Goal: Task Accomplishment & Management: Manage account settings

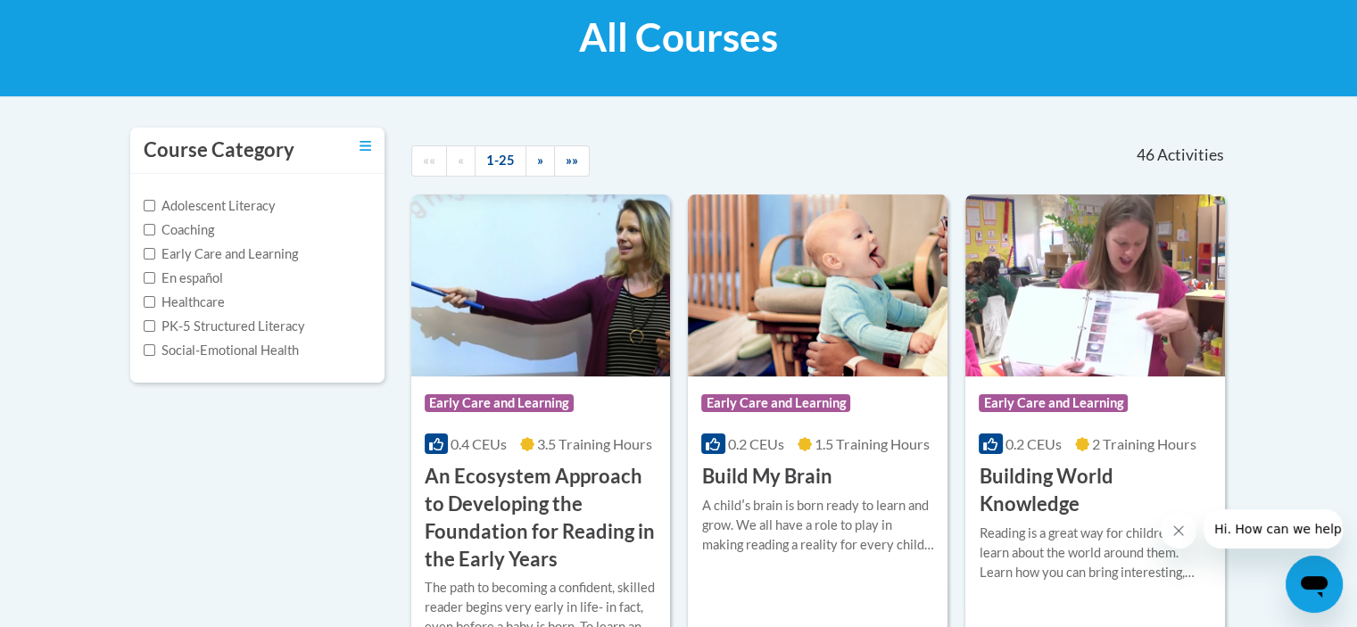
scroll to position [268, 0]
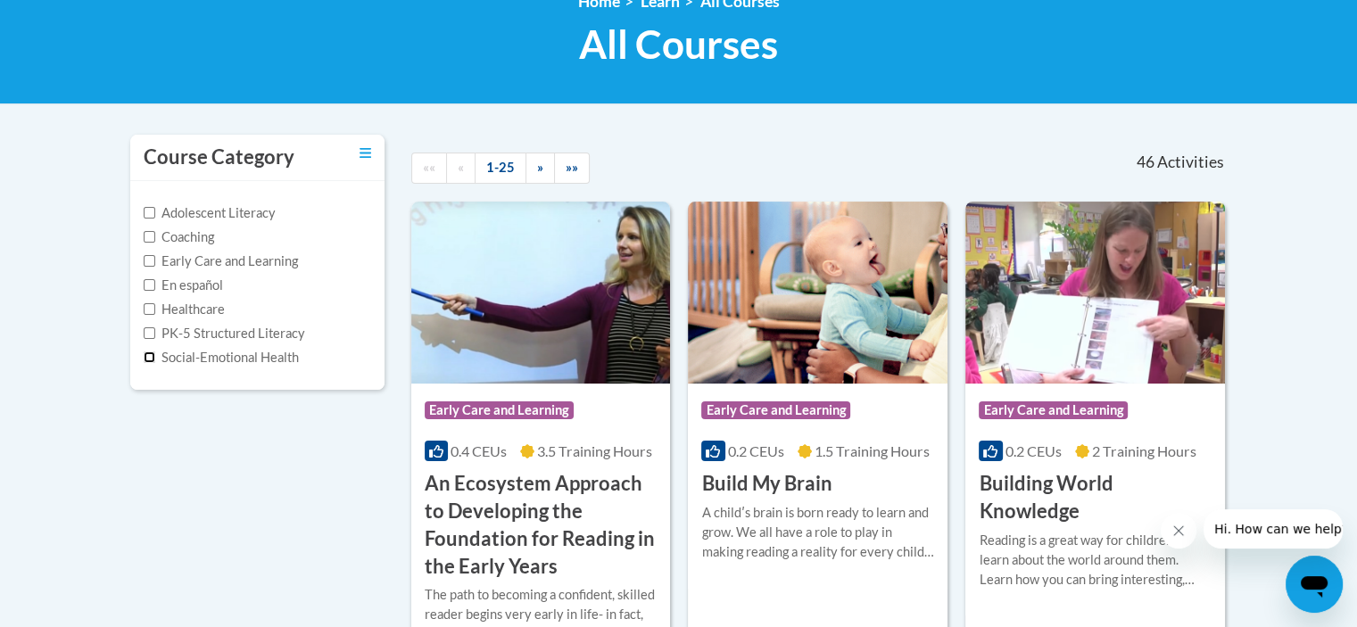
click at [150, 354] on input "Social-Emotional Health" at bounding box center [150, 358] width 12 height 12
checkbox input "true"
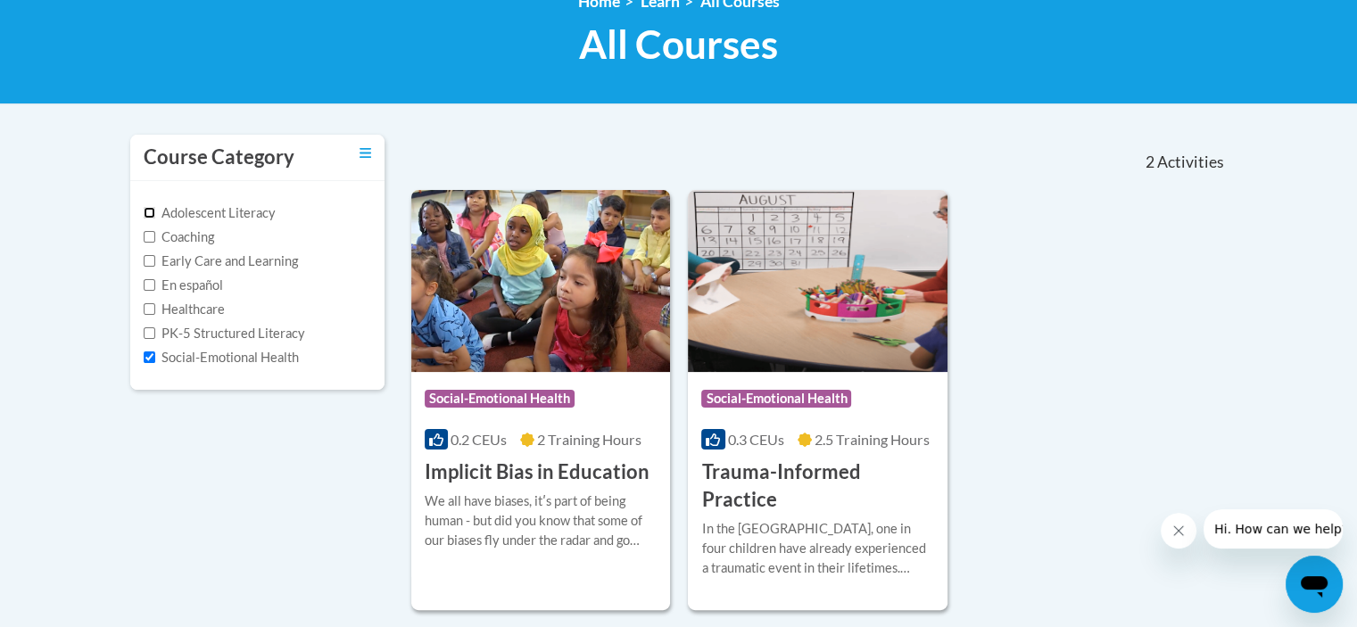
click at [153, 210] on input "Adolescent Literacy" at bounding box center [150, 213] width 12 height 12
checkbox input "true"
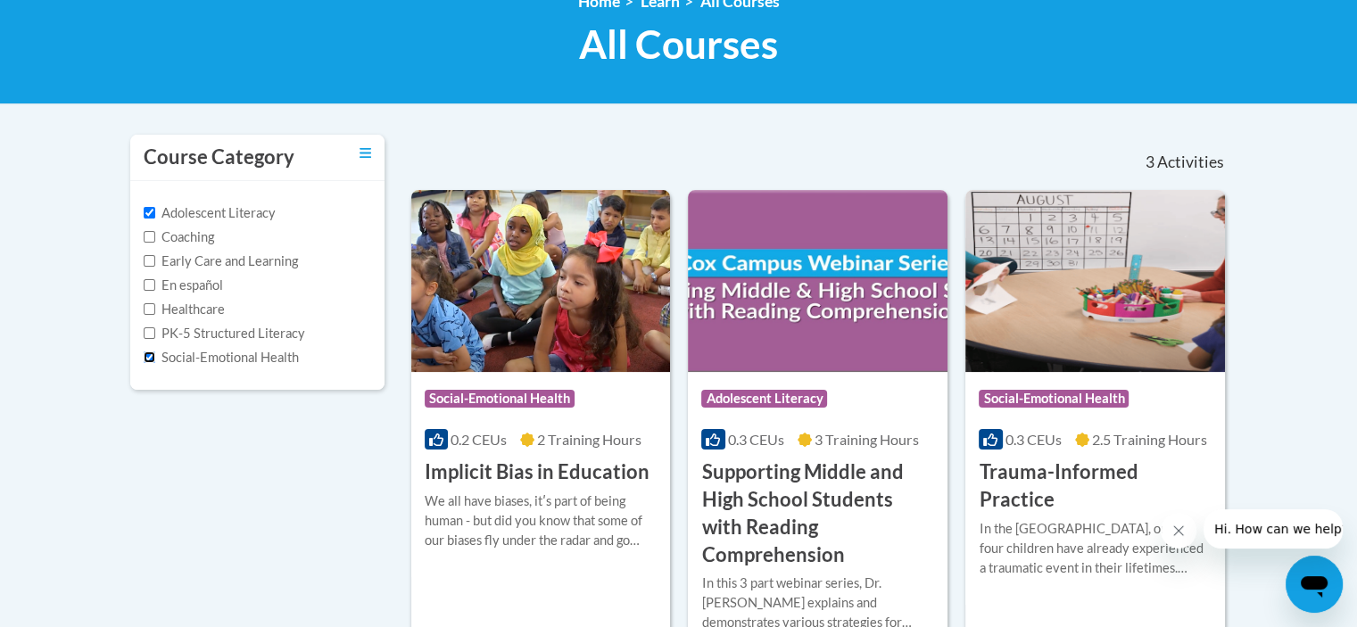
click at [144, 353] on input "Social-Emotional Health" at bounding box center [150, 358] width 12 height 12
checkbox input "false"
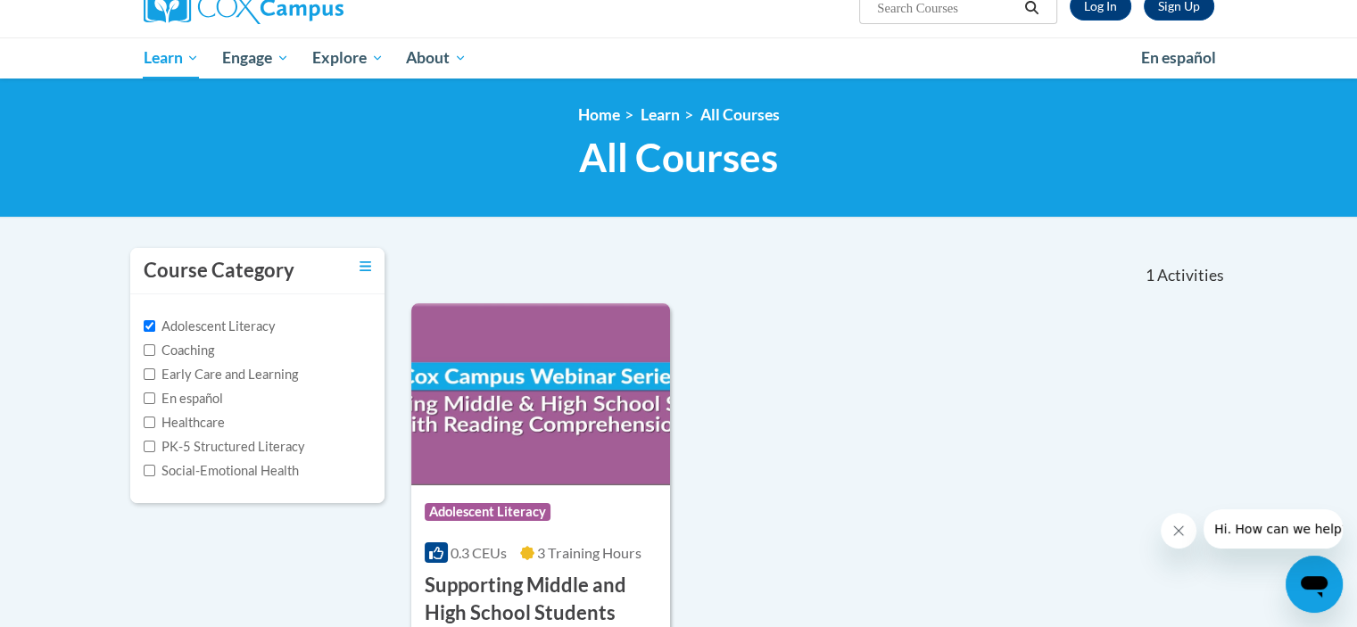
scroll to position [178, 0]
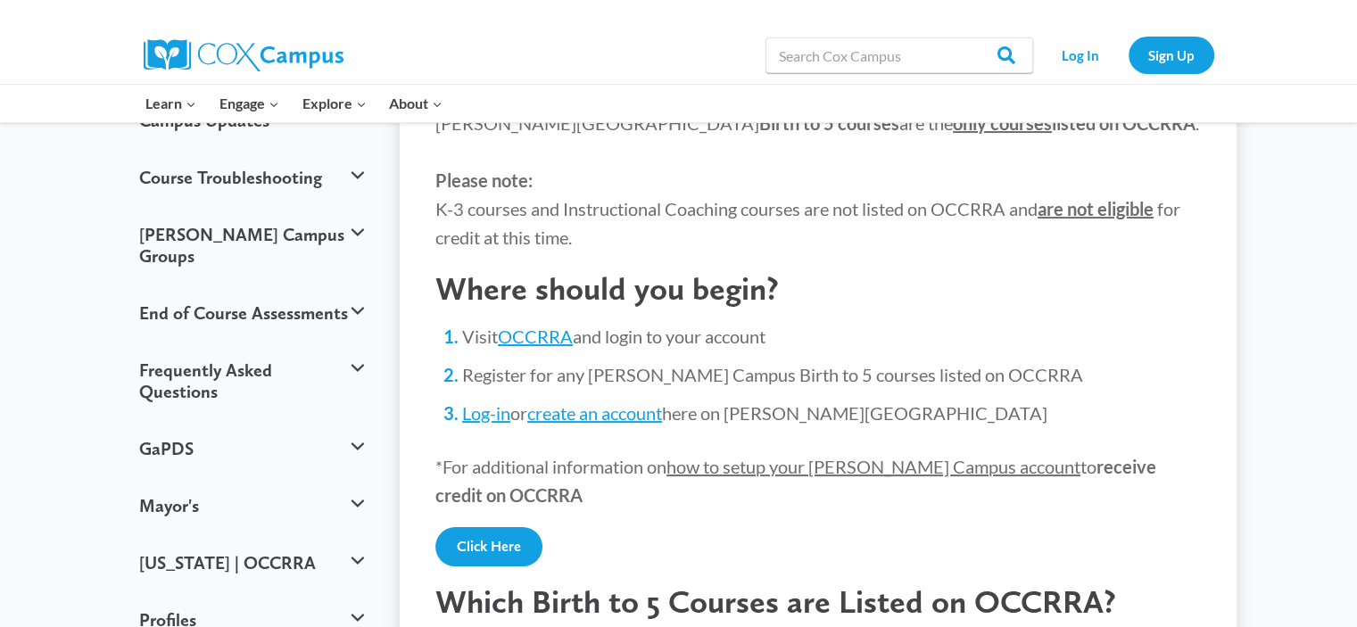
scroll to position [268, 0]
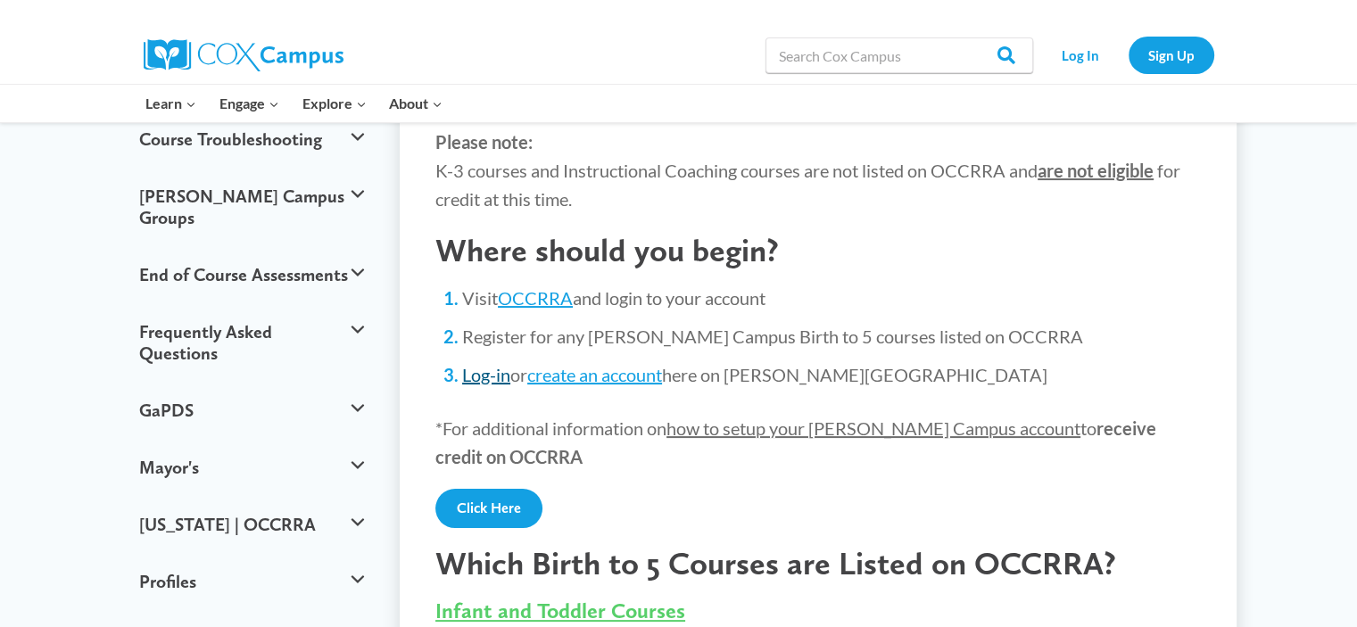
click at [492, 381] on link "Log-in" at bounding box center [486, 374] width 48 height 21
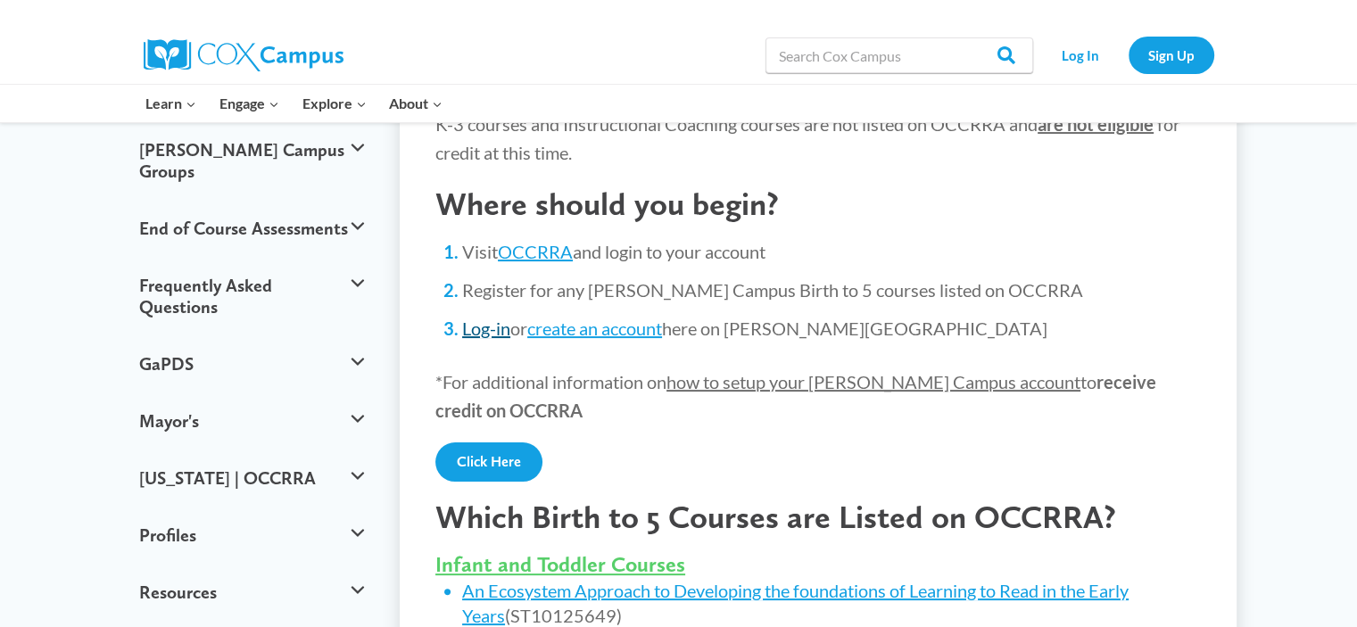
scroll to position [357, 0]
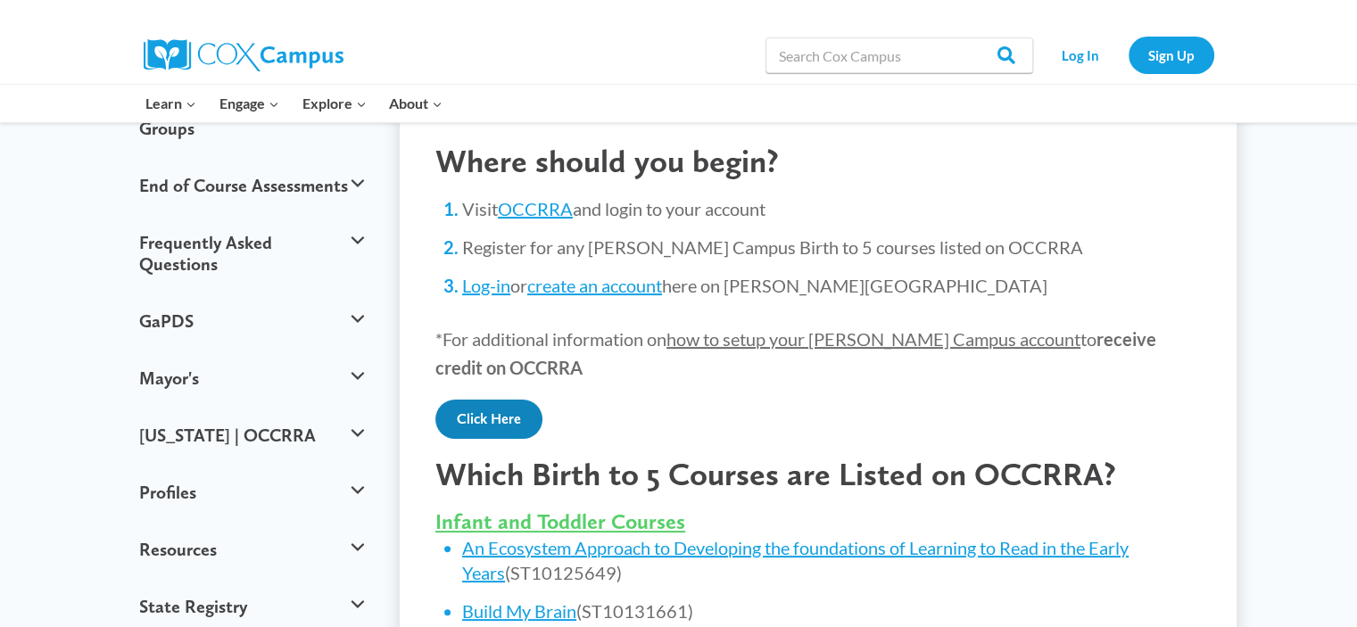
click at [506, 420] on link "Click Here" at bounding box center [488, 419] width 107 height 39
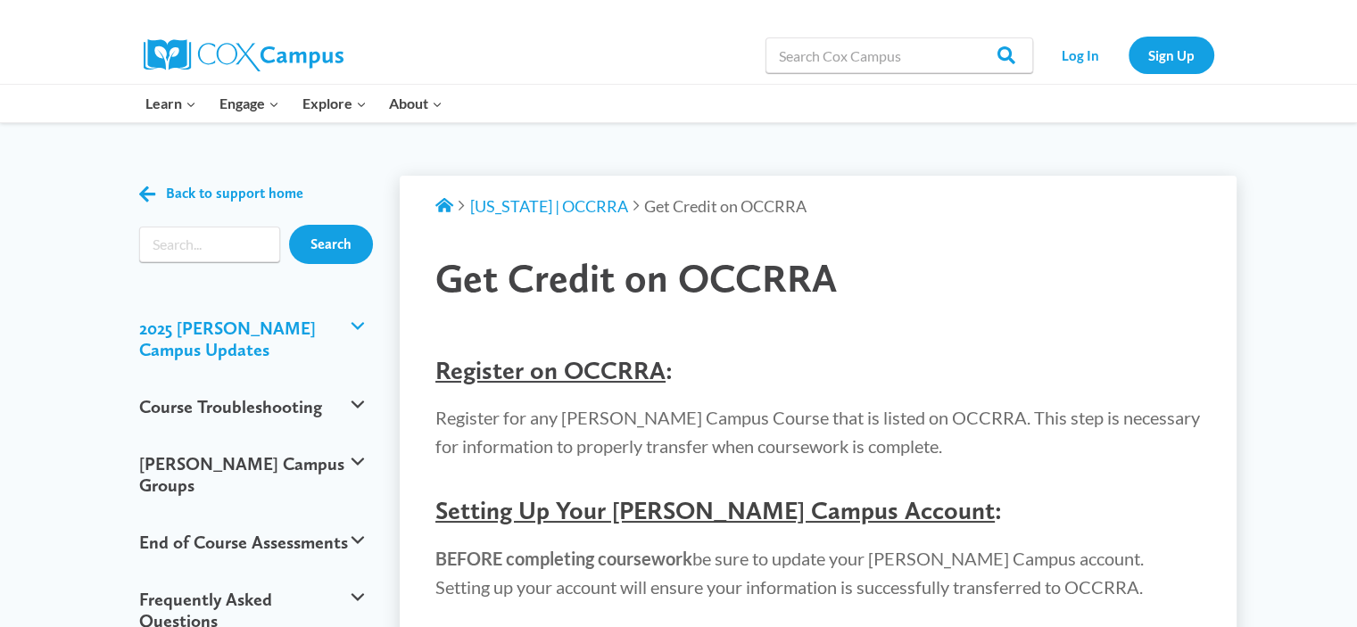
click at [346, 328] on button "2025 [PERSON_NAME] Campus Updates" at bounding box center [252, 339] width 244 height 79
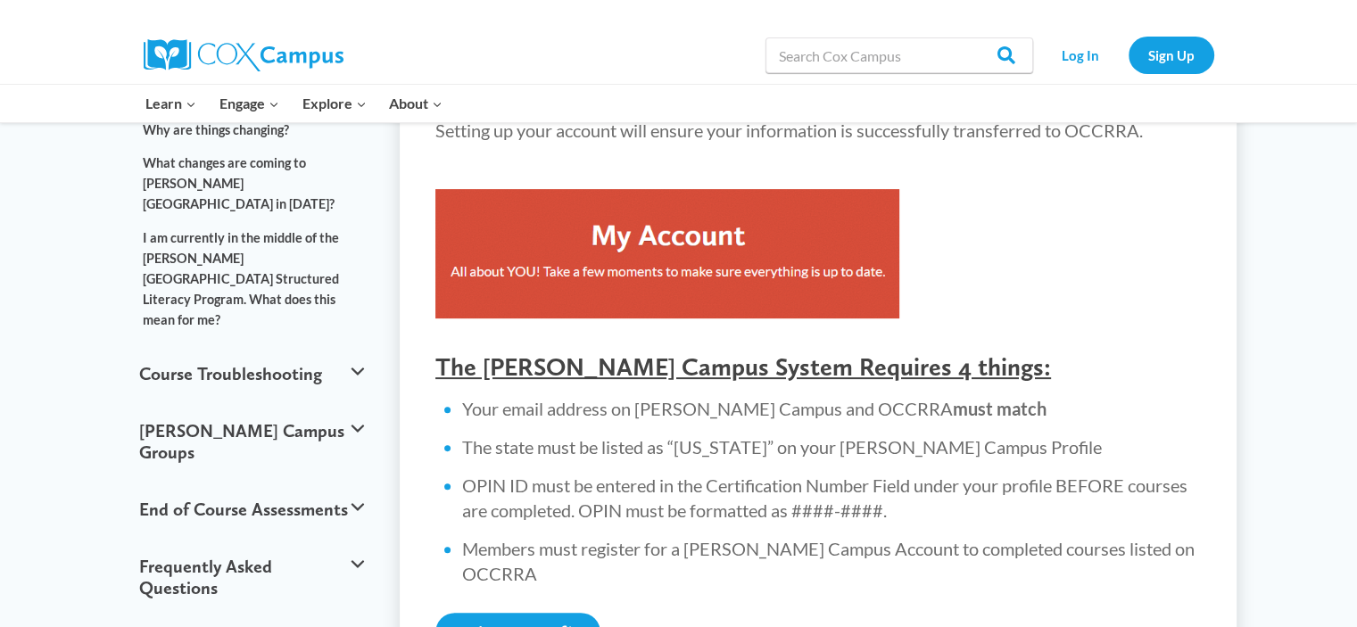
scroll to position [535, 0]
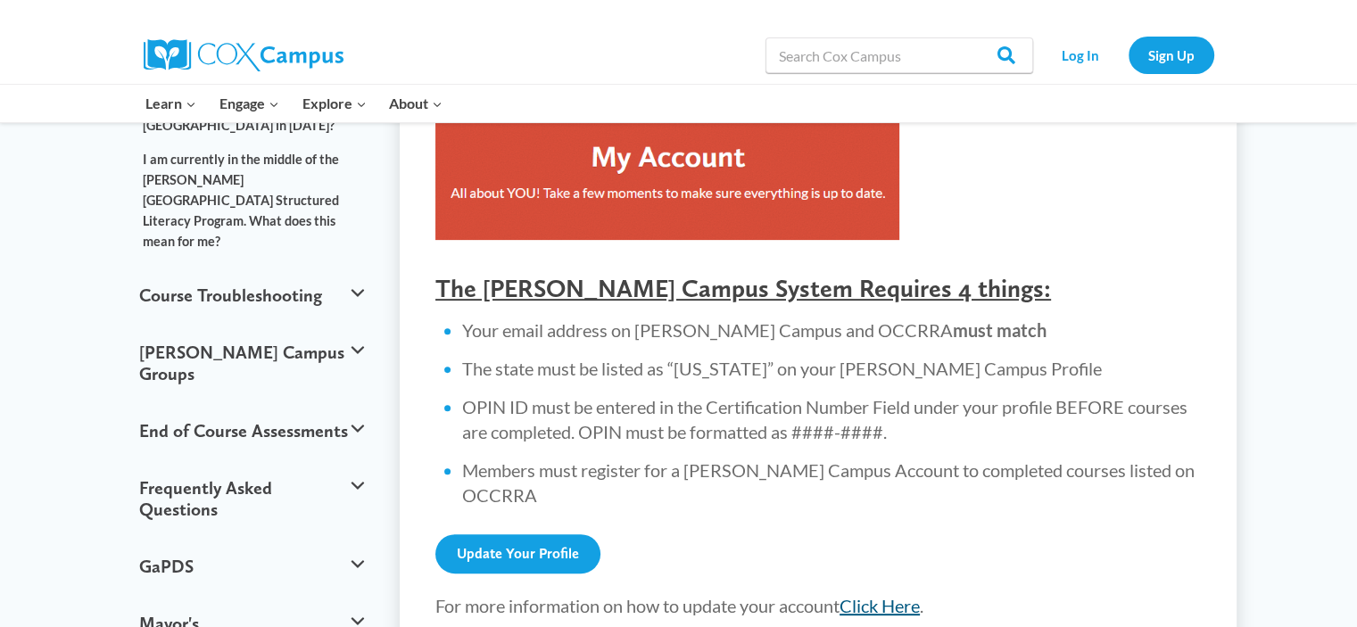
click at [892, 595] on link "Click Here" at bounding box center [880, 605] width 80 height 21
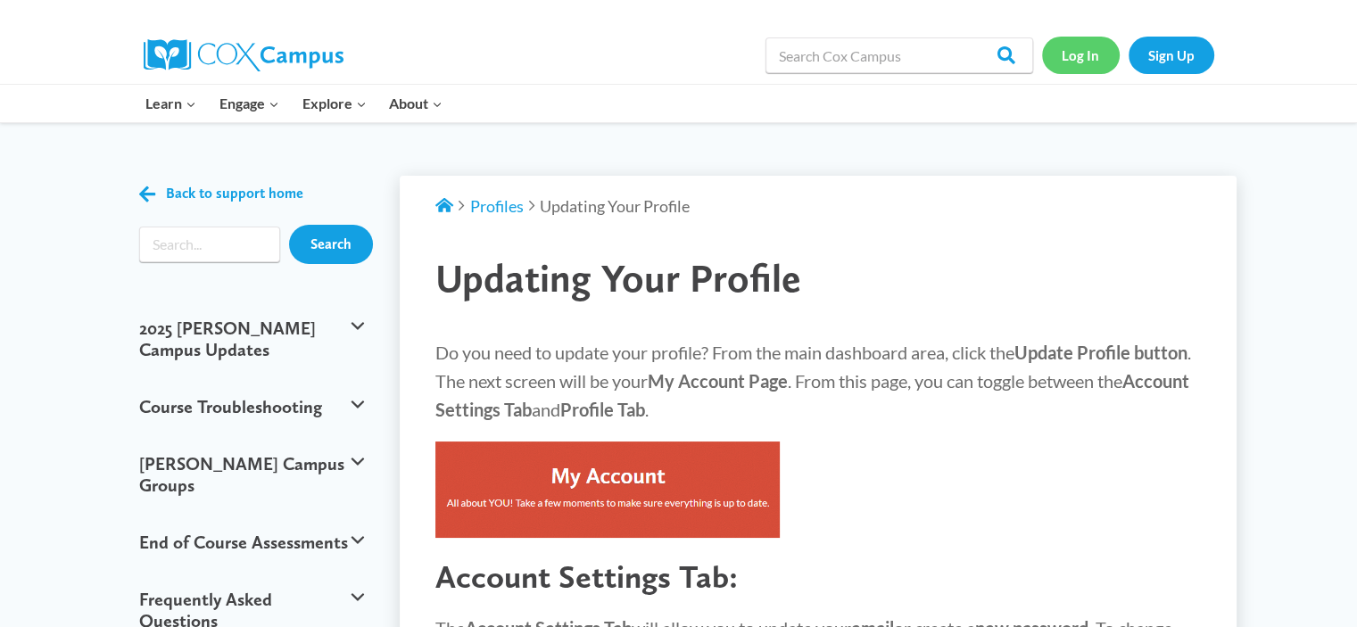
click at [1087, 56] on link "Log In" at bounding box center [1081, 55] width 78 height 37
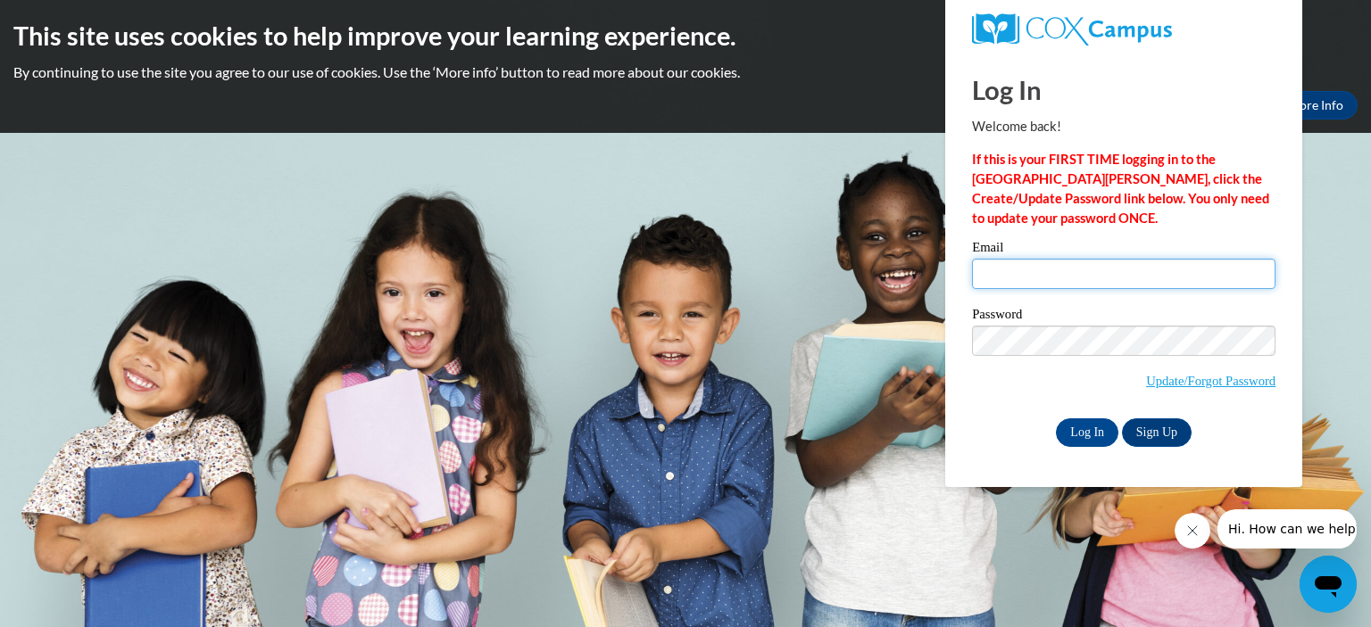
click at [990, 277] on input "Email" at bounding box center [1123, 274] width 303 height 30
click at [1039, 274] on input "[DOMAIN_NAME]" at bounding box center [1123, 274] width 303 height 30
type input "aledamn@yahoo.com"
click at [989, 386] on span "Update/Forgot Password" at bounding box center [1123, 363] width 303 height 74
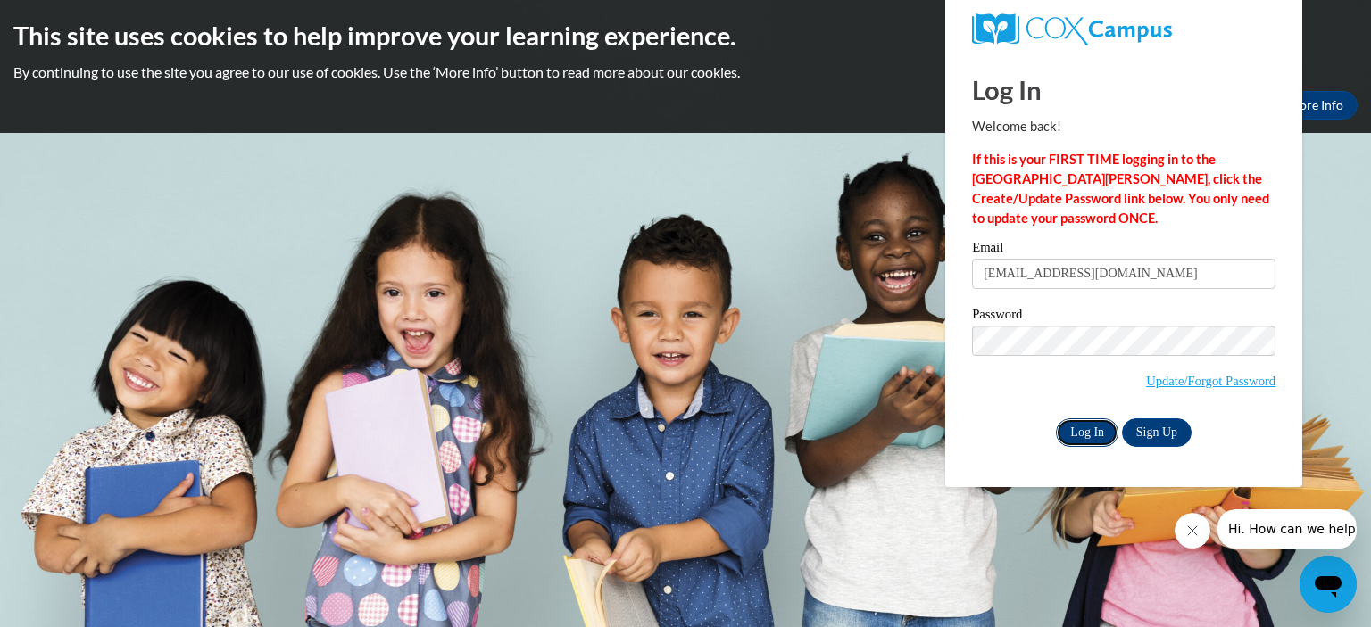
click at [1091, 430] on input "Log In" at bounding box center [1087, 433] width 62 height 29
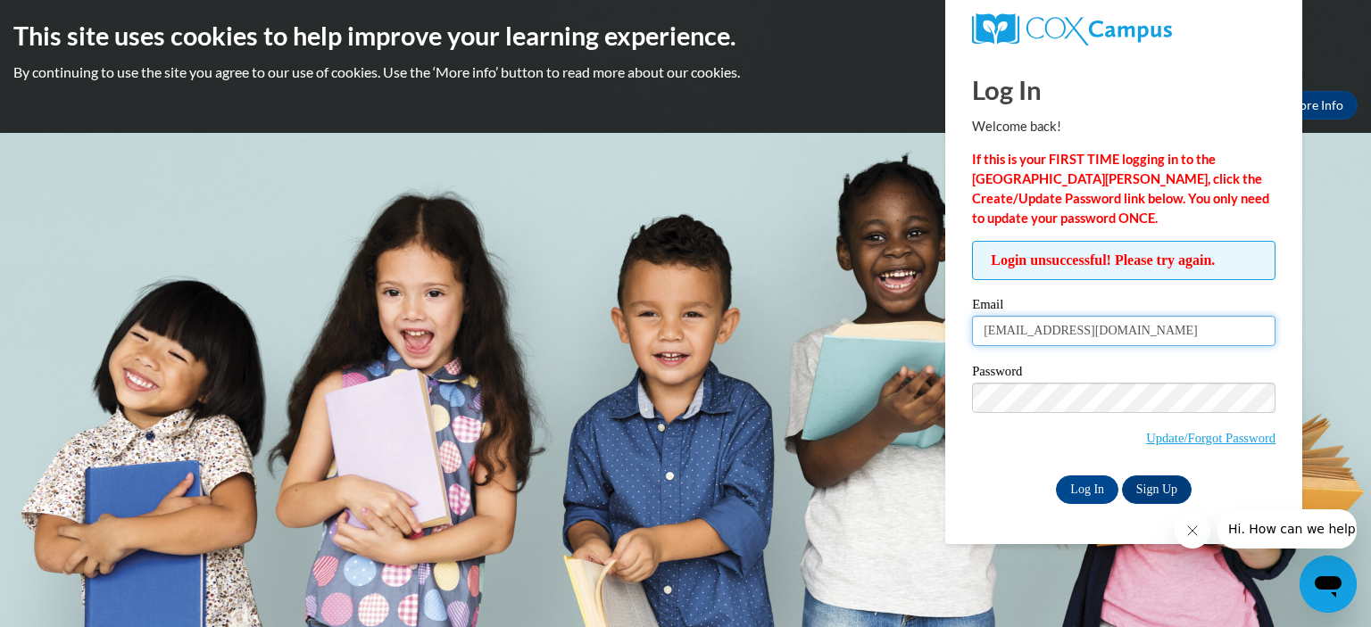
click at [1140, 331] on input "[EMAIL_ADDRESS][DOMAIN_NAME]" at bounding box center [1123, 331] width 303 height 30
type input "[EMAIL_ADDRESS][DOMAIN_NAME]"
click at [1002, 452] on span "Update/Forgot Password" at bounding box center [1123, 420] width 303 height 74
click at [1099, 488] on input "Log In" at bounding box center [1087, 490] width 62 height 29
click at [1192, 531] on icon "Close message from company" at bounding box center [1191, 531] width 14 height 14
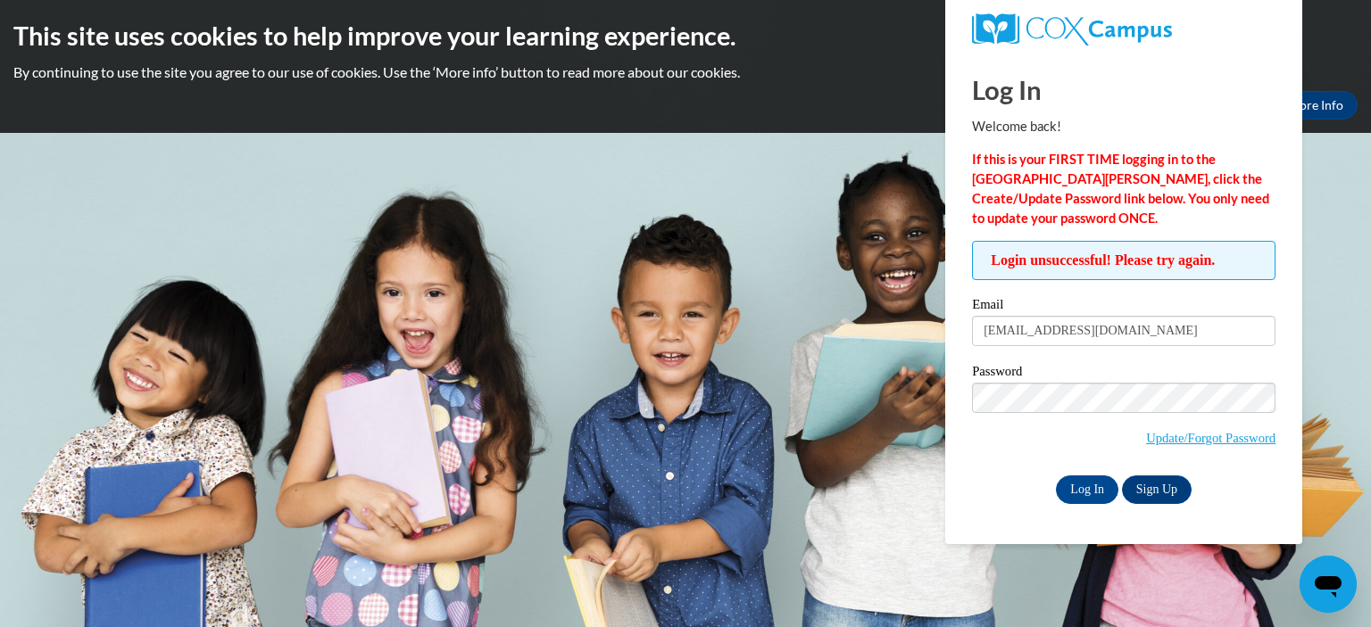
click at [999, 484] on div "Log In Sign Up" at bounding box center [1123, 490] width 303 height 29
click at [1095, 483] on input "Log In" at bounding box center [1087, 490] width 62 height 29
click at [1190, 435] on link "Update/Forgot Password" at bounding box center [1210, 438] width 129 height 14
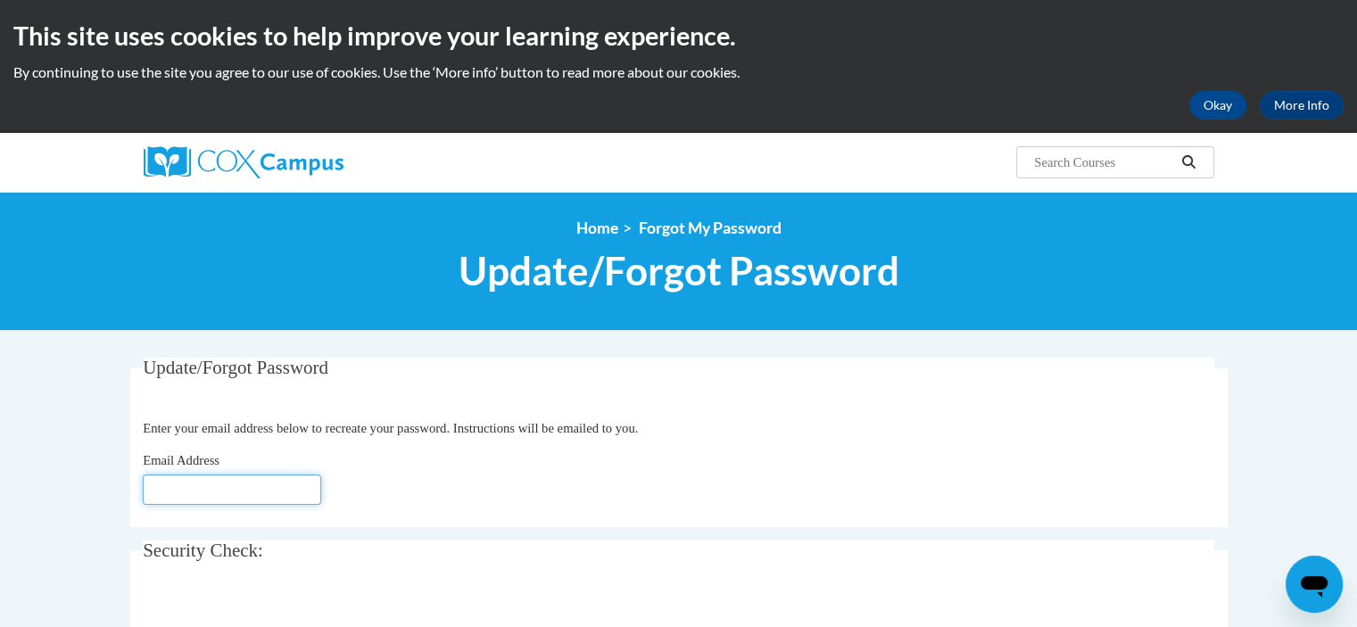
click at [178, 487] on input "Email Address" at bounding box center [232, 490] width 178 height 30
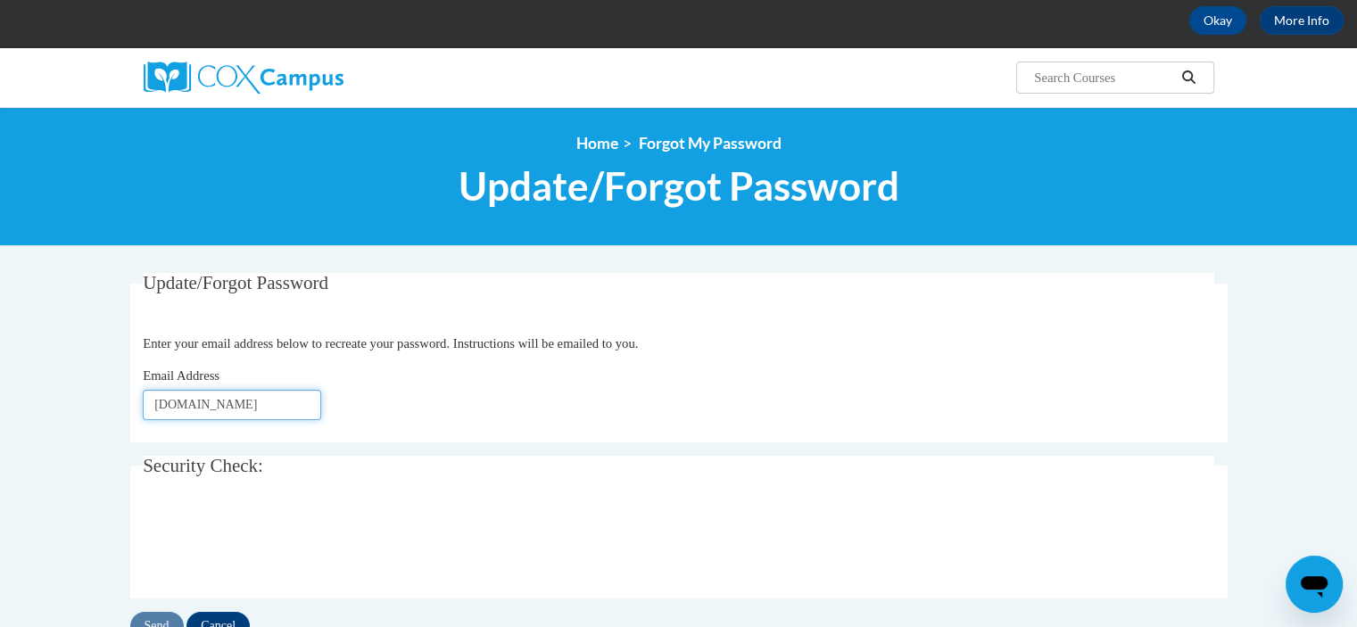
scroll to position [89, 0]
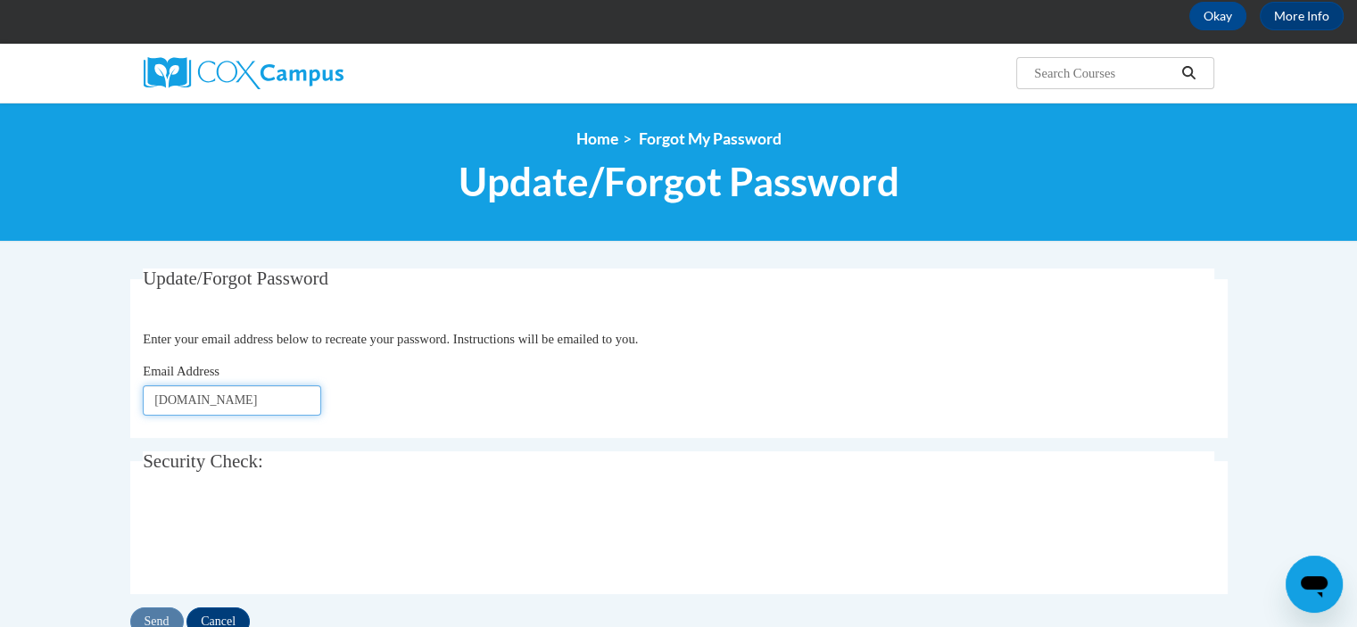
type input "[DOMAIN_NAME]"
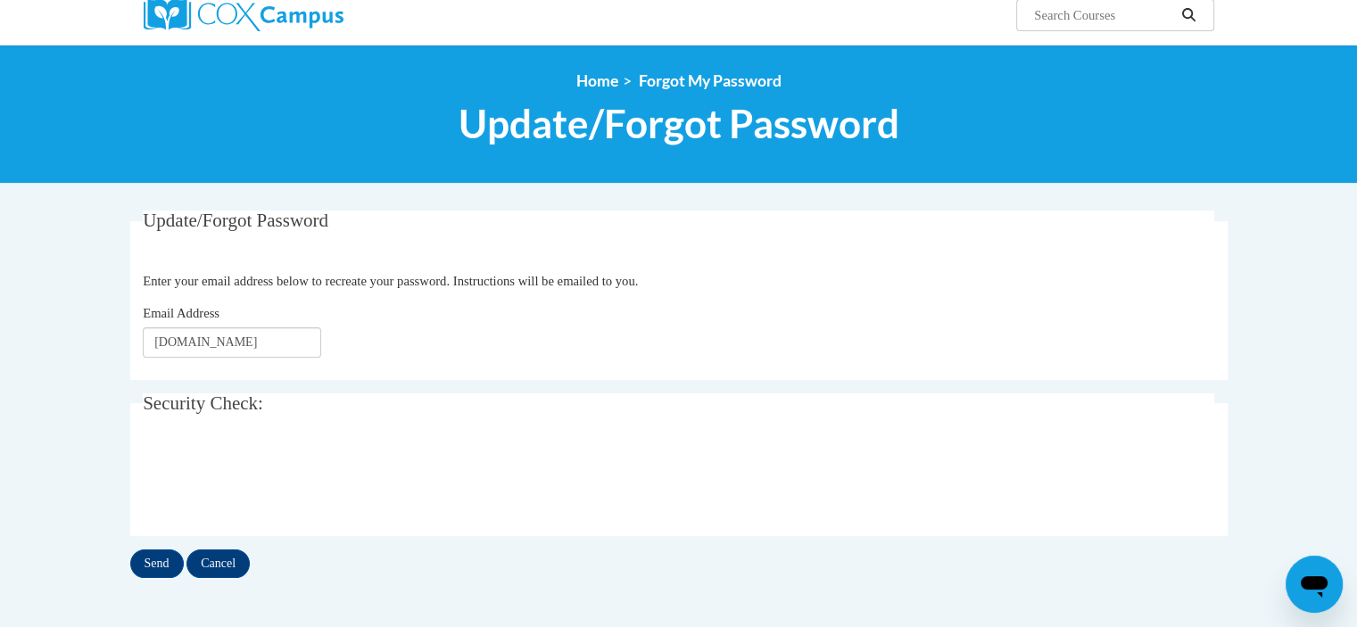
scroll to position [178, 0]
